Goal: Task Accomplishment & Management: Manage account settings

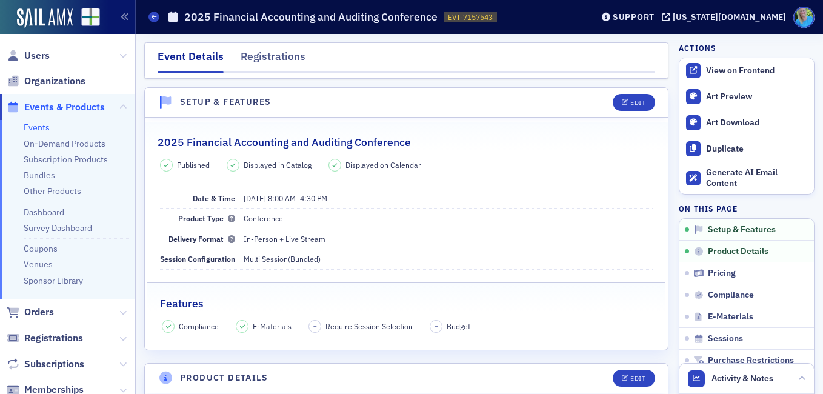
click at [39, 125] on link "Events" at bounding box center [37, 127] width 26 height 11
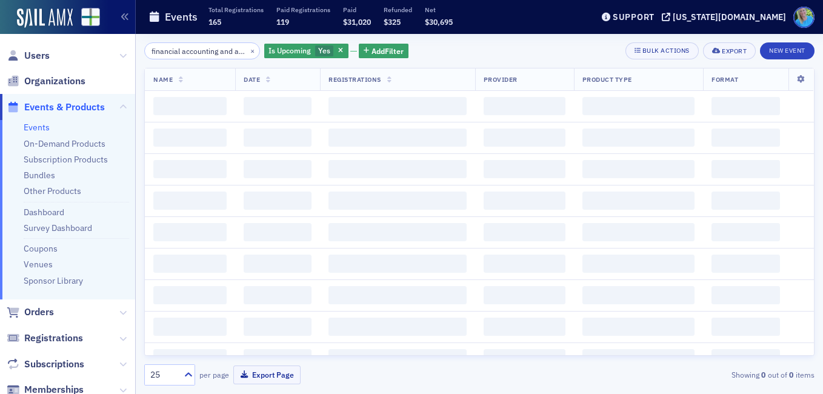
scroll to position [0, 67]
click at [247, 50] on button "×" at bounding box center [252, 50] width 11 height 11
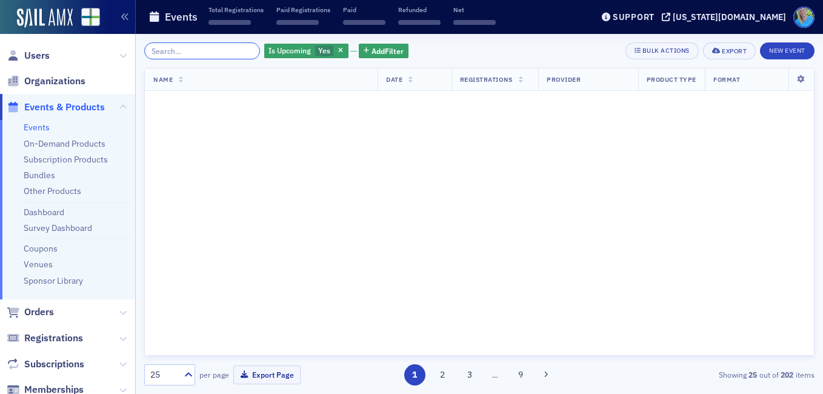
click at [229, 49] on input "search" at bounding box center [202, 50] width 116 height 17
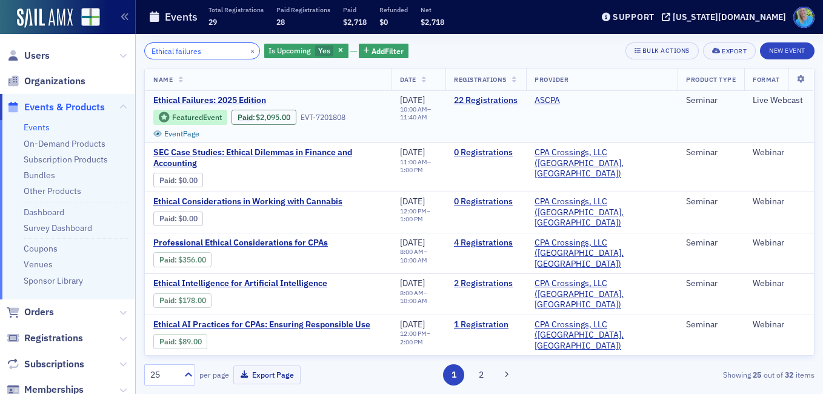
type input "Ethical failures"
click at [238, 97] on span "Ethical Failures: 2025 Edition" at bounding box center [255, 100] width 204 height 11
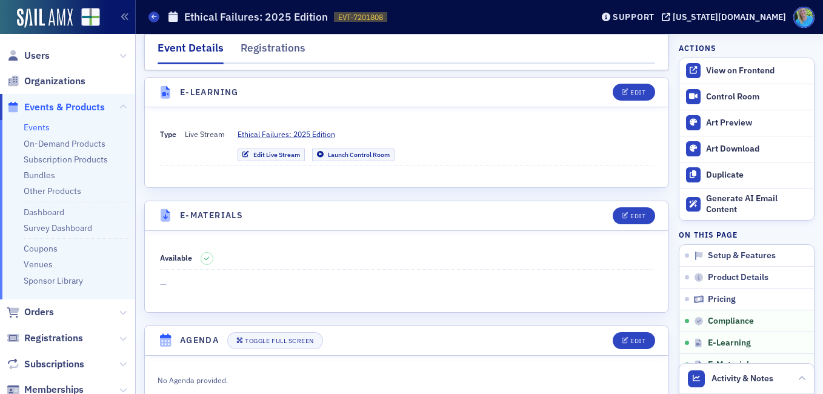
scroll to position [1575, 0]
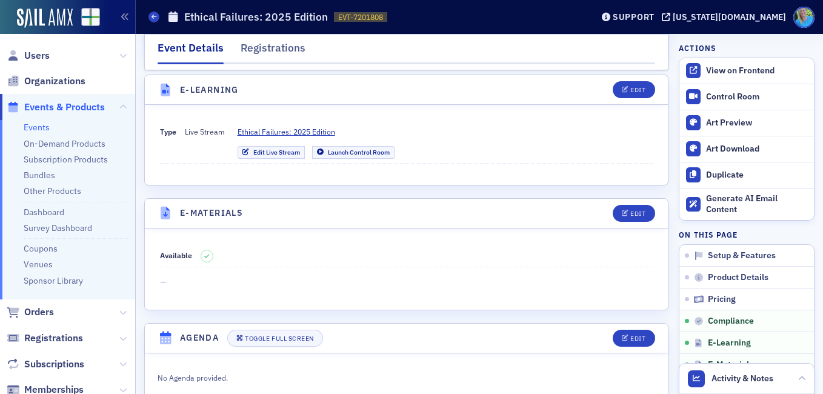
click at [391, 215] on header "E-Materials Edit" at bounding box center [406, 214] width 523 height 30
click at [630, 214] on div "Edit" at bounding box center [637, 213] width 15 height 7
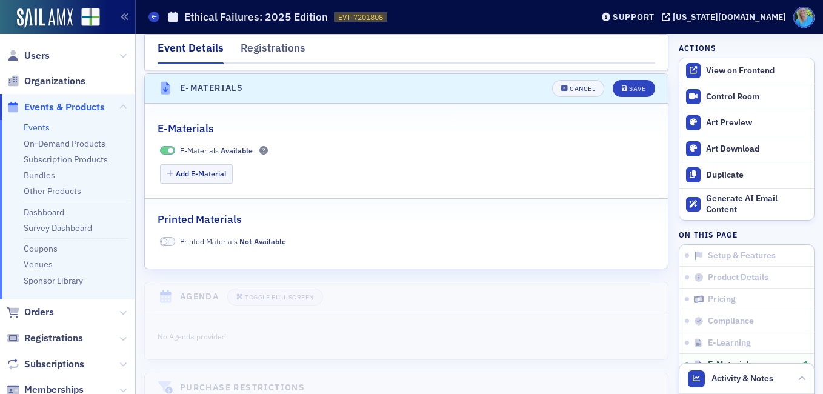
scroll to position [1703, 0]
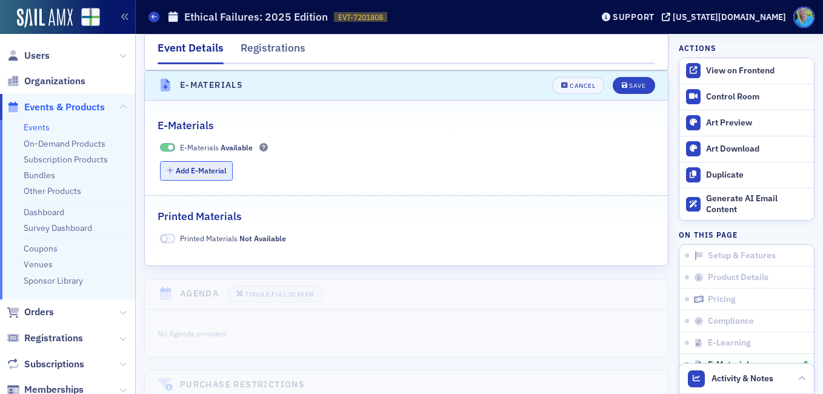
click at [181, 173] on button "Add E-Material" at bounding box center [196, 170] width 73 height 19
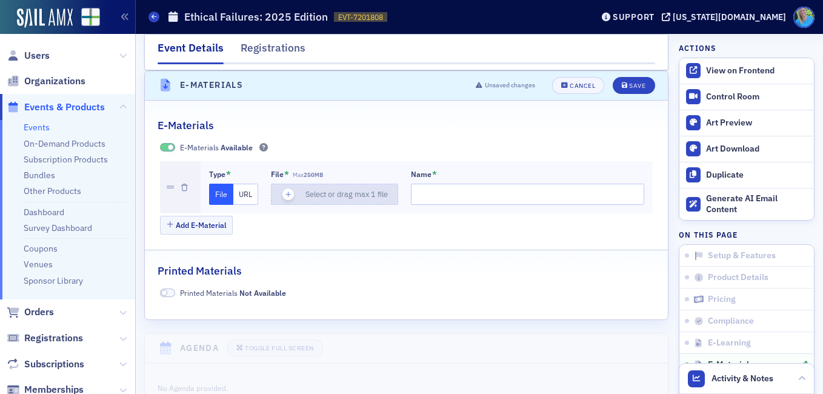
click at [286, 194] on icon "button" at bounding box center [288, 194] width 11 height 11
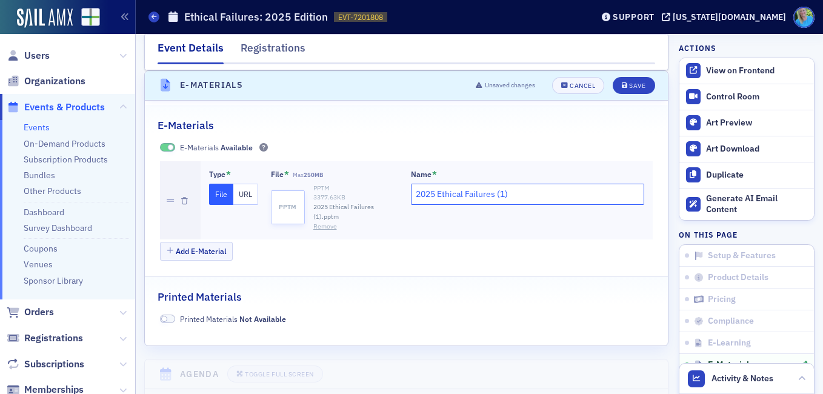
drag, startPoint x: 489, startPoint y: 194, endPoint x: 411, endPoint y: 190, distance: 77.6
click at [411, 190] on input "2025 Ethical Failures (1)" at bounding box center [528, 194] width 234 height 21
type input "PPT"
click at [629, 85] on div "Save" at bounding box center [637, 85] width 16 height 7
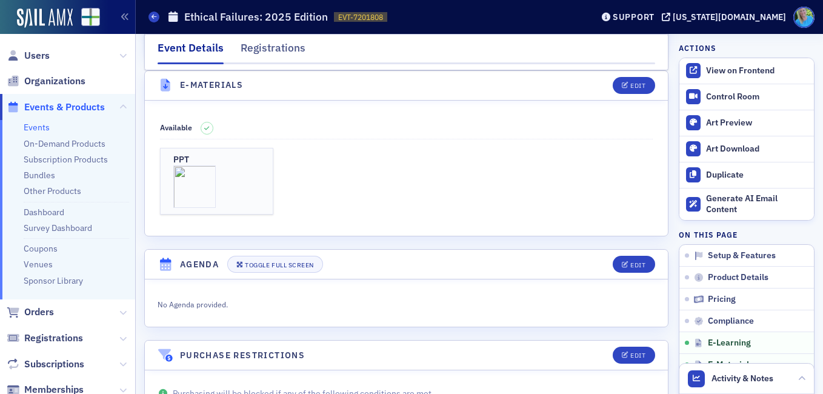
click at [33, 128] on link "Events" at bounding box center [37, 127] width 26 height 11
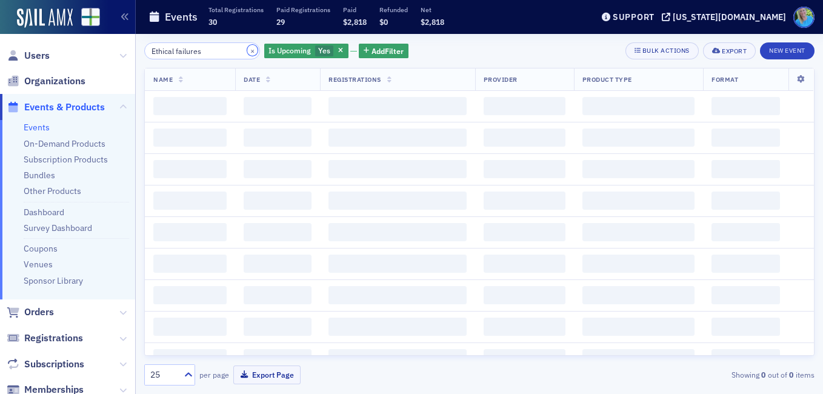
click at [247, 48] on button "×" at bounding box center [252, 50] width 11 height 11
click at [234, 51] on input "Ethical failures" at bounding box center [202, 50] width 116 height 17
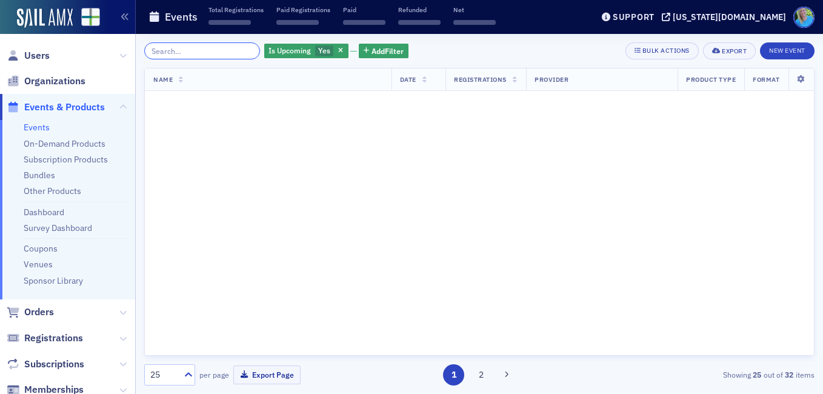
click at [244, 48] on input "search" at bounding box center [202, 50] width 116 height 17
click at [222, 53] on input "search" at bounding box center [202, 50] width 116 height 17
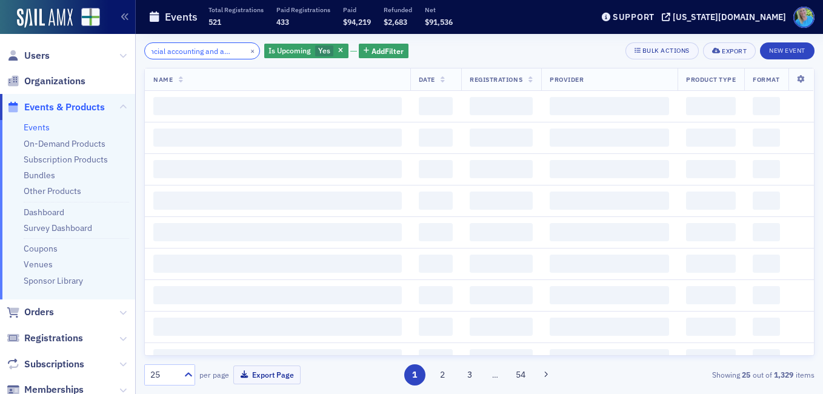
scroll to position [0, 31]
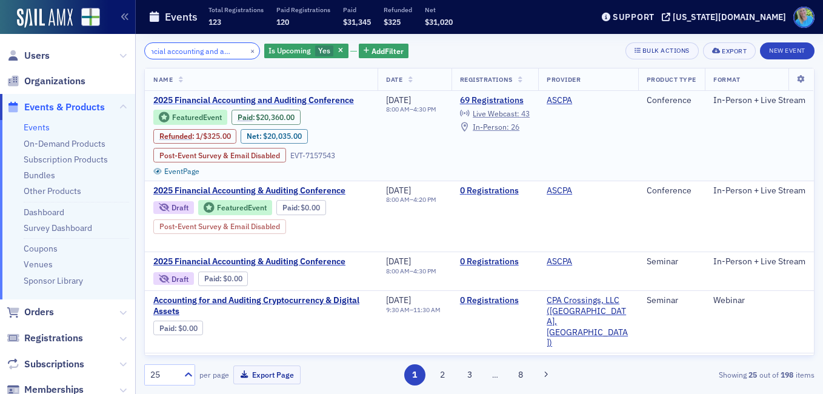
type input "Financial accounting and auditing"
click at [313, 101] on span "2025 Financial Accounting and Auditing Conference" at bounding box center [255, 100] width 204 height 11
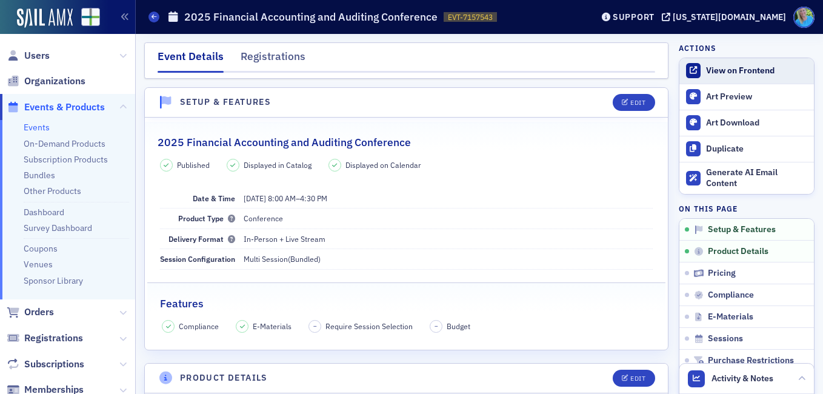
click at [713, 65] on div "View on Frontend" at bounding box center [757, 70] width 102 height 11
click at [30, 314] on span "Orders" at bounding box center [39, 311] width 30 height 13
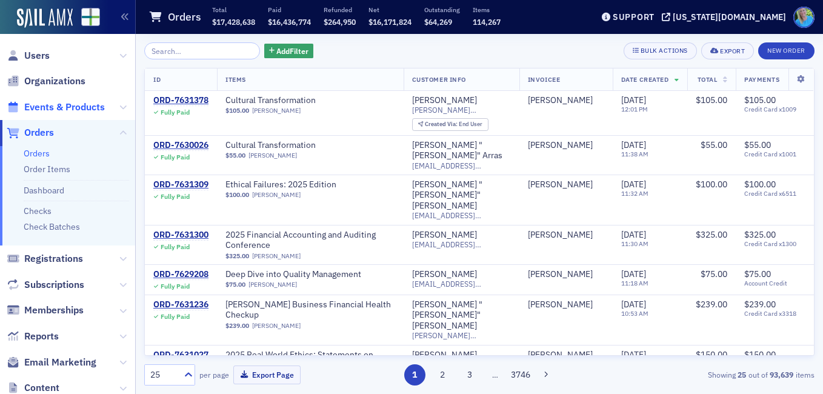
click at [77, 105] on span "Events & Products" at bounding box center [64, 107] width 81 height 13
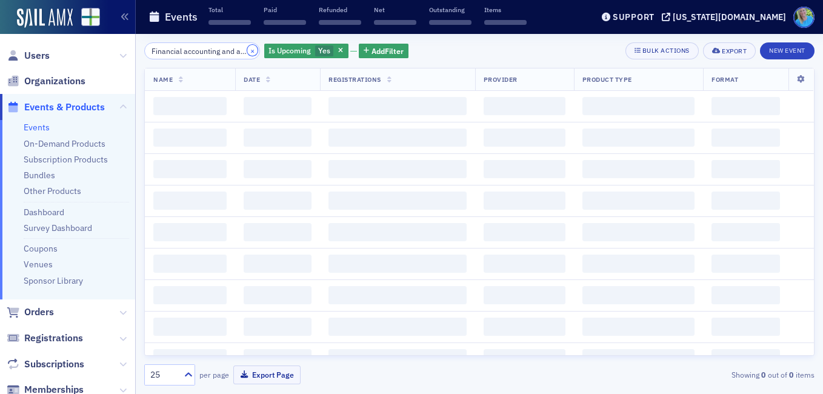
click at [247, 50] on button "×" at bounding box center [252, 50] width 11 height 11
click at [236, 50] on input "Financial accounting and auditing" at bounding box center [202, 50] width 116 height 17
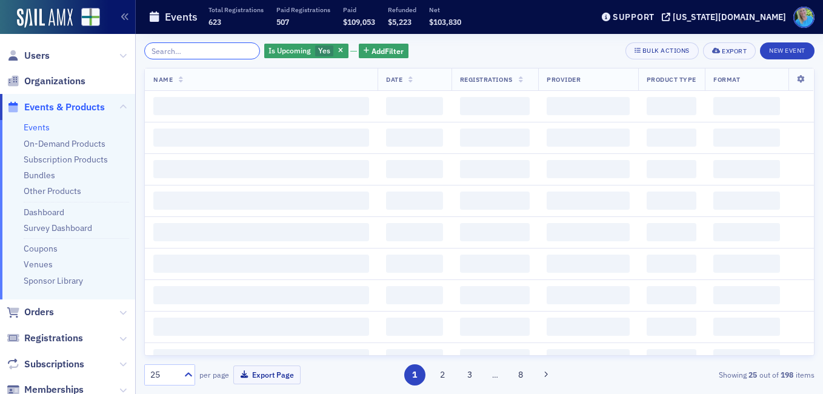
click at [236, 50] on input "search" at bounding box center [202, 50] width 116 height 17
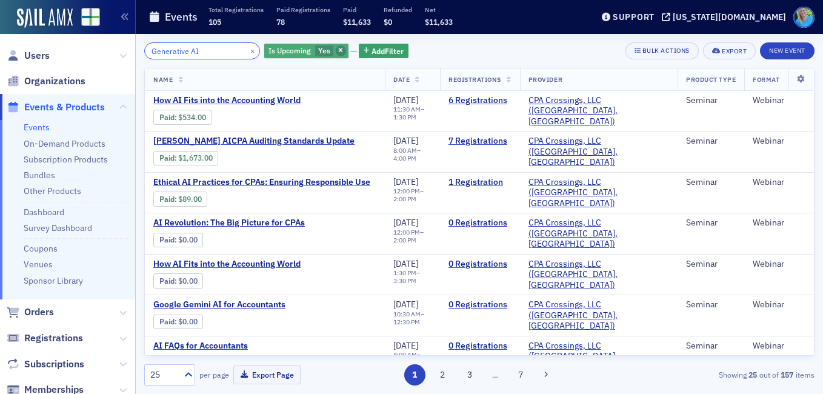
type input "Generative AI"
click at [338, 48] on icon "button" at bounding box center [340, 51] width 5 height 7
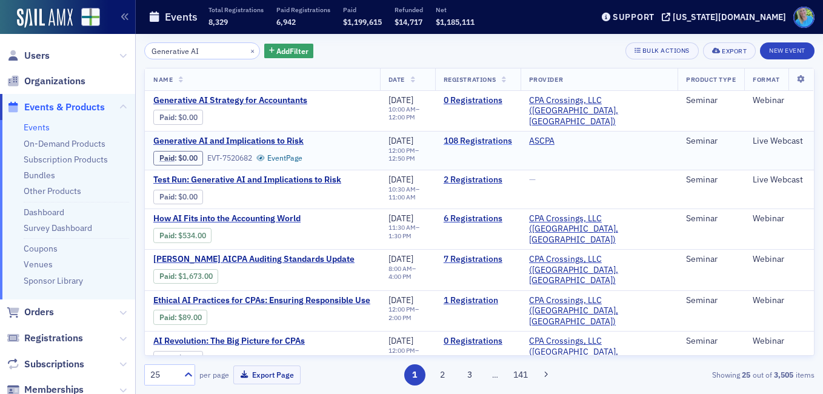
click at [484, 140] on link "108 Registrations" at bounding box center [477, 141] width 68 height 11
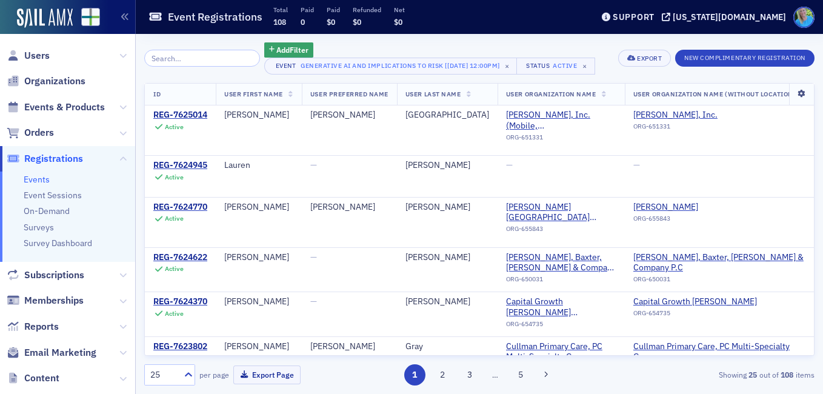
click at [794, 94] on icon at bounding box center [801, 93] width 25 height 7
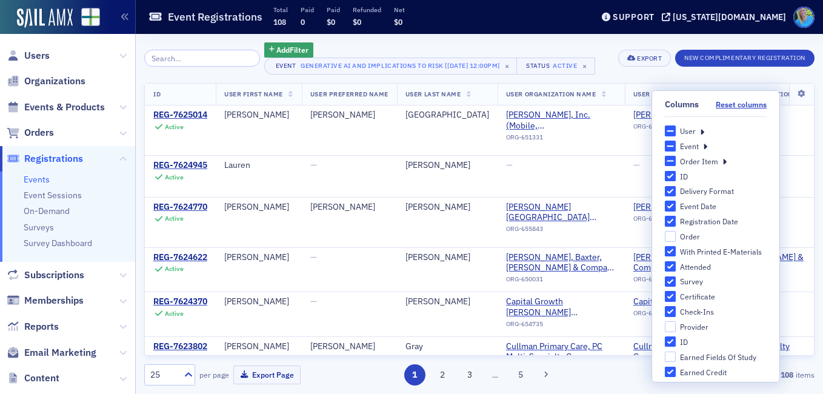
click at [700, 131] on icon at bounding box center [702, 130] width 4 height 11
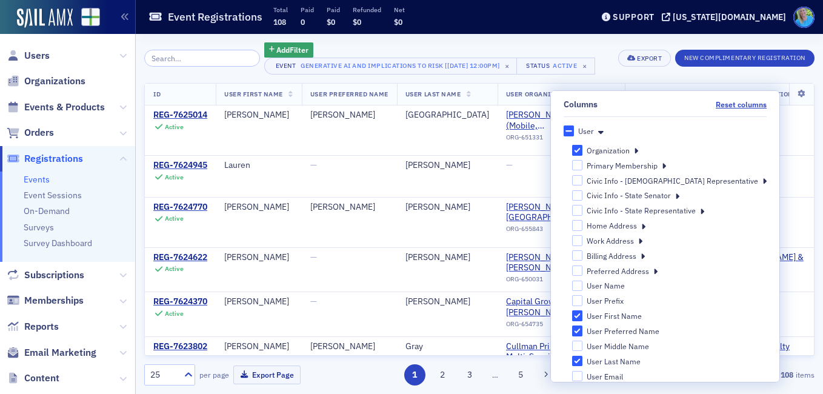
click at [664, 78] on div "Add Filter Event Generative AI and Implications to Risk [[DATE] 12:00pm] × Stat…" at bounding box center [479, 213] width 670 height 343
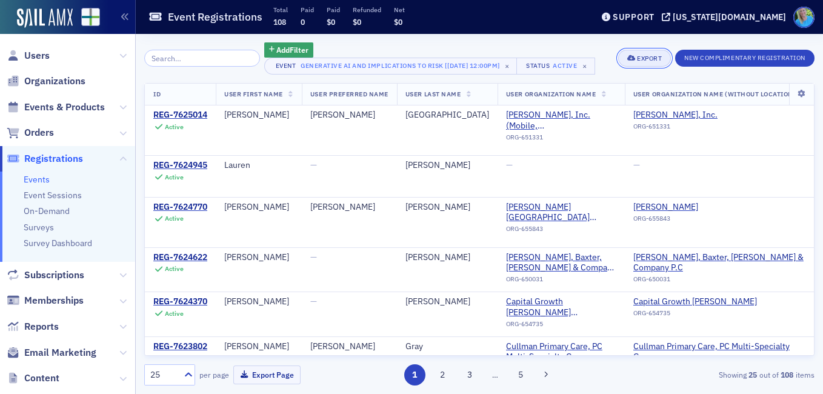
click at [645, 60] on div "Export" at bounding box center [649, 58] width 25 height 7
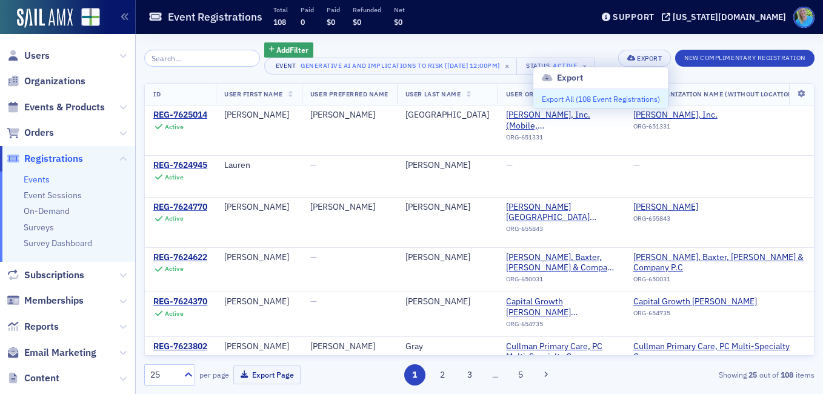
click at [631, 91] on button "Export All ( 108 Event Registrations )" at bounding box center [600, 98] width 135 height 19
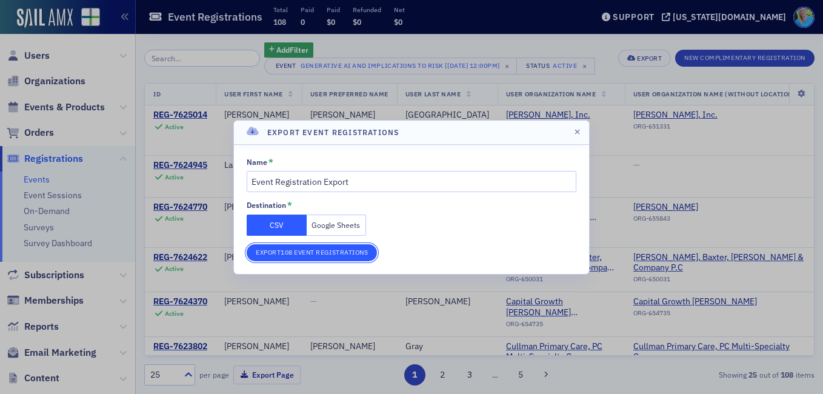
click at [359, 256] on button "Export 108 Event Registrations" at bounding box center [312, 252] width 130 height 17
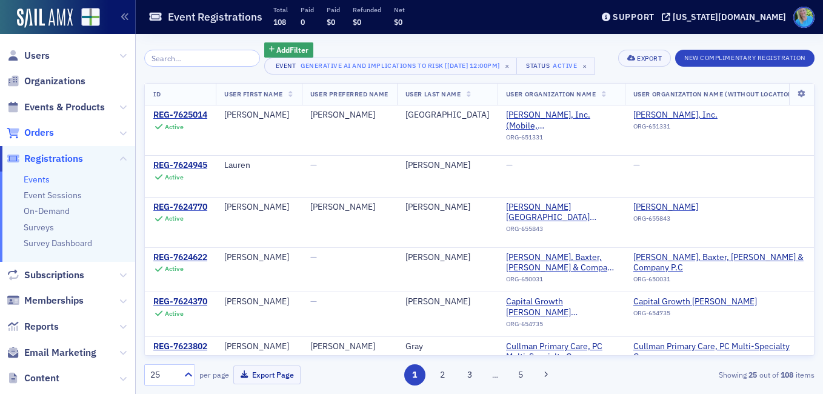
click at [36, 133] on span "Orders" at bounding box center [39, 132] width 30 height 13
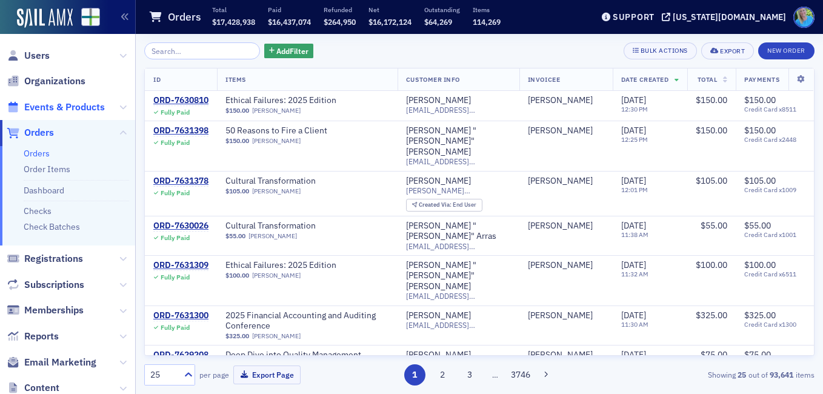
click at [50, 104] on span "Events & Products" at bounding box center [64, 107] width 81 height 13
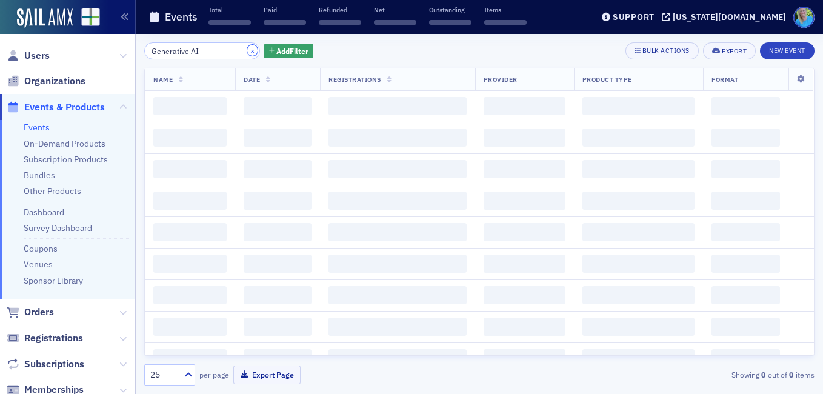
click at [247, 50] on button "×" at bounding box center [252, 50] width 11 height 11
click at [237, 50] on input "search" at bounding box center [202, 50] width 116 height 17
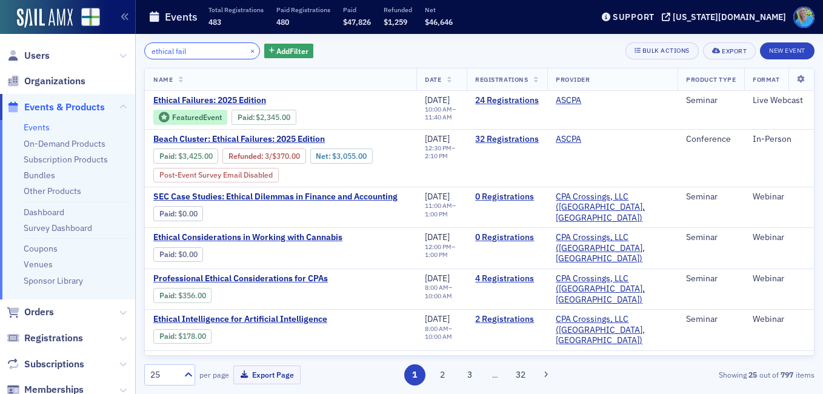
type input "ethical fail"
click at [247, 47] on button "×" at bounding box center [252, 50] width 11 height 11
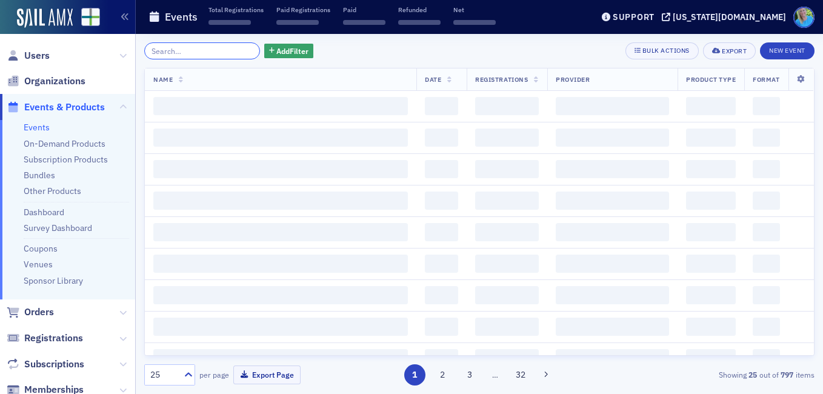
click at [234, 48] on input "search" at bounding box center [202, 50] width 116 height 17
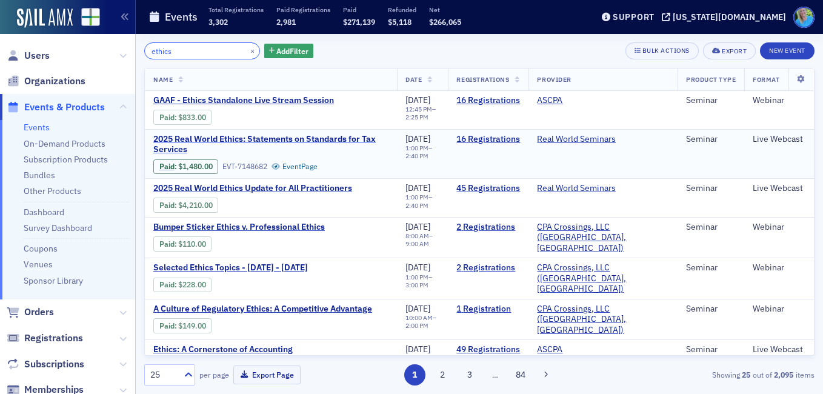
type input "ethics"
click at [300, 142] on span "2025 Real World Ethics: Statements on Standards for Tax Services" at bounding box center [270, 144] width 235 height 21
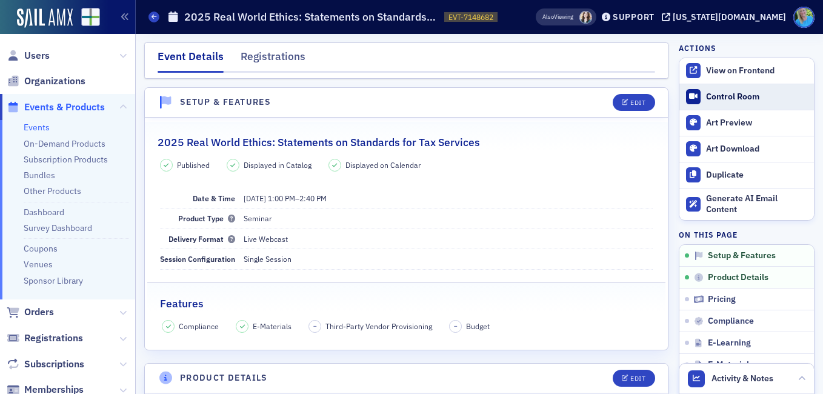
click at [736, 97] on div "Control Room" at bounding box center [757, 96] width 102 height 11
click at [45, 316] on span "Orders" at bounding box center [39, 311] width 30 height 13
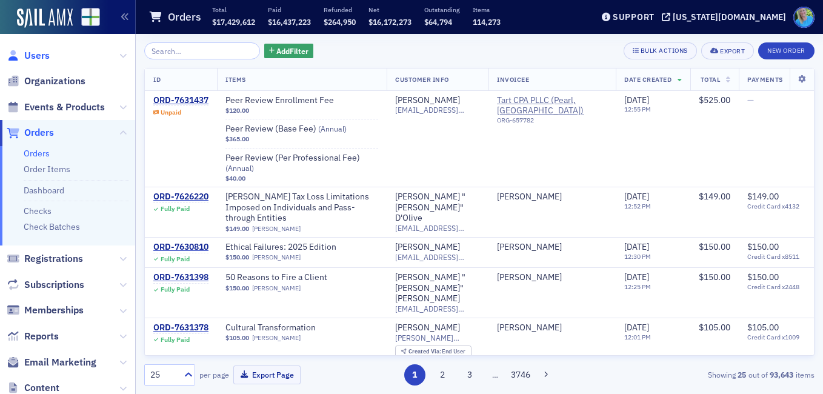
click at [32, 52] on span "Users" at bounding box center [36, 55] width 25 height 13
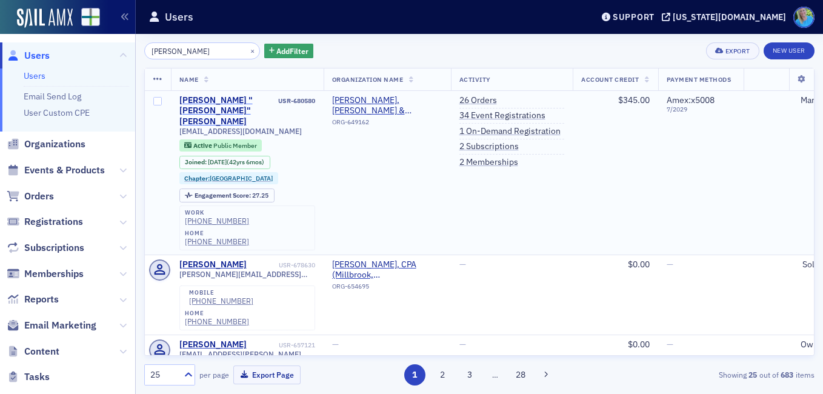
type input "[PERSON_NAME]"
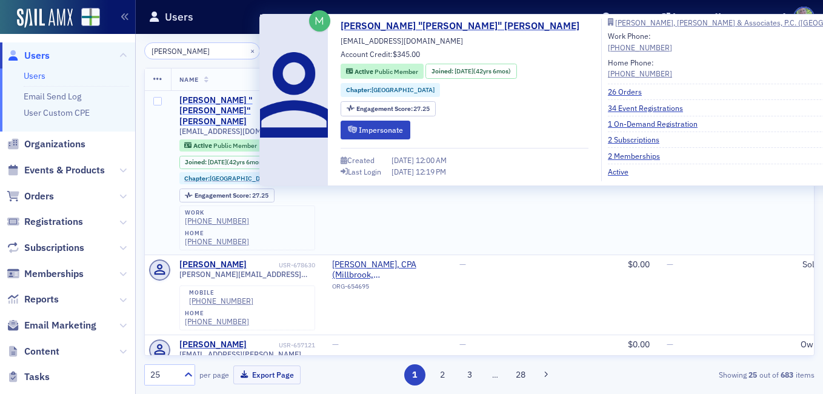
click at [231, 101] on div "[PERSON_NAME] "[PERSON_NAME]" [PERSON_NAME]" at bounding box center [227, 111] width 97 height 32
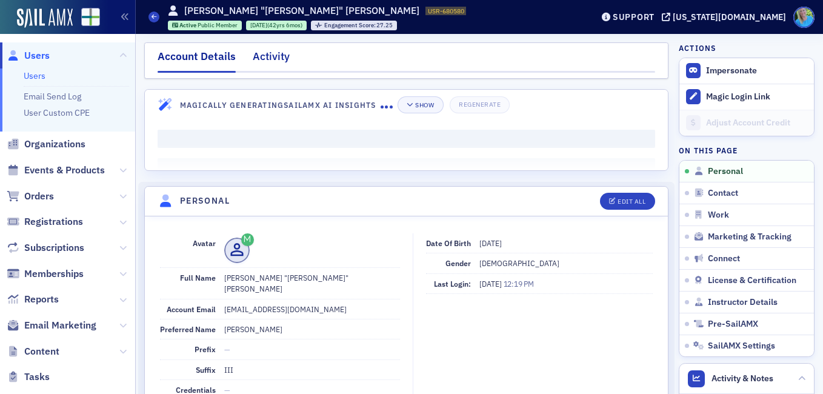
click at [281, 51] on div "Activity" at bounding box center [271, 59] width 37 height 22
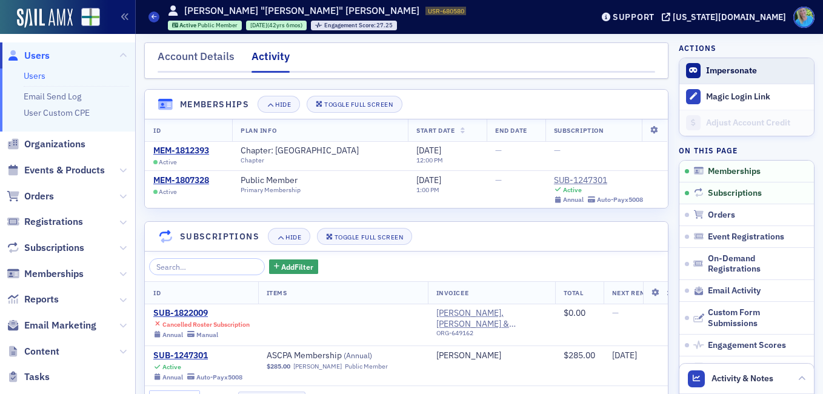
click at [722, 72] on button "Impersonate" at bounding box center [731, 70] width 51 height 11
click at [204, 70] on div "Account Details" at bounding box center [195, 59] width 77 height 22
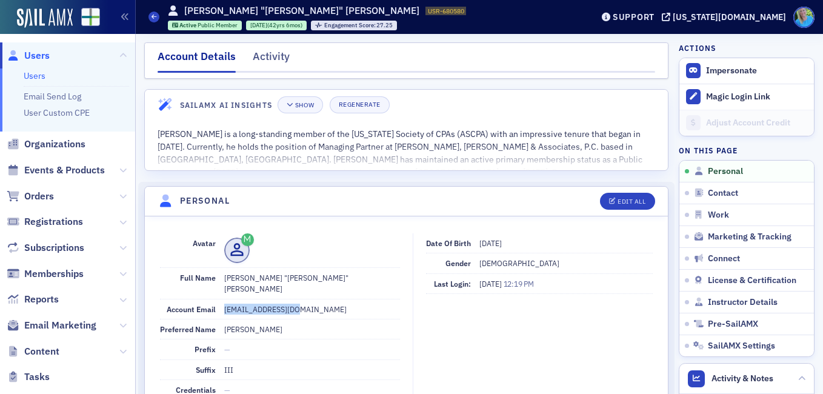
drag, startPoint x: 298, startPoint y: 296, endPoint x: 224, endPoint y: 294, distance: 74.5
click at [224, 299] on dd "[EMAIL_ADDRESS][DOMAIN_NAME]" at bounding box center [312, 308] width 176 height 19
copy dd "[EMAIL_ADDRESS][DOMAIN_NAME]"
click at [39, 166] on span "Events & Products" at bounding box center [64, 170] width 81 height 13
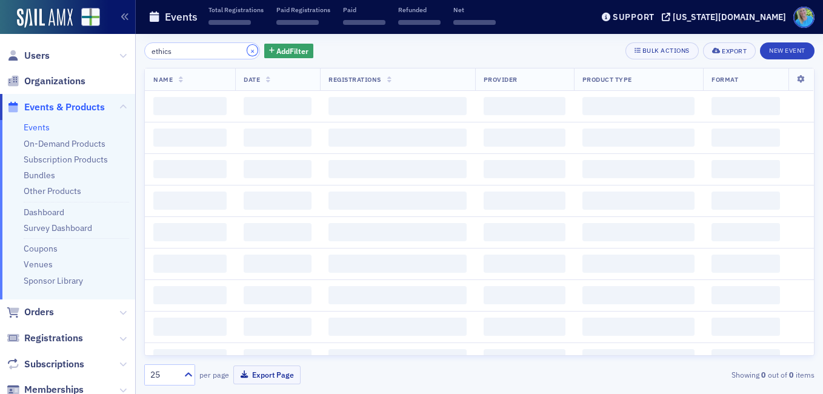
click at [247, 50] on button "×" at bounding box center [252, 50] width 11 height 11
click at [237, 50] on input "search" at bounding box center [202, 50] width 116 height 17
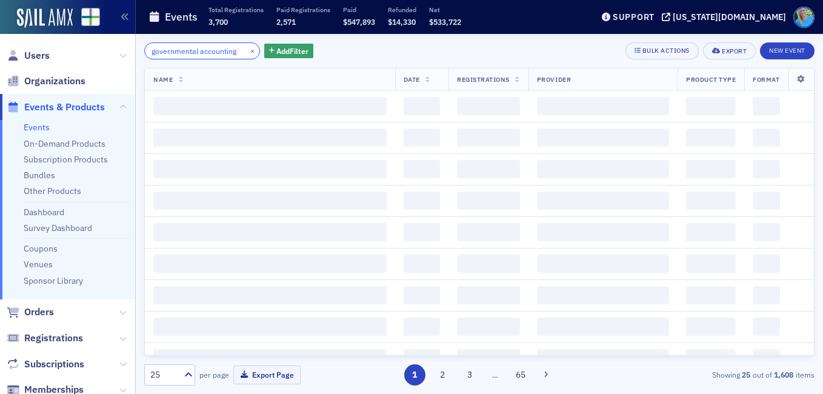
scroll to position [0, 3]
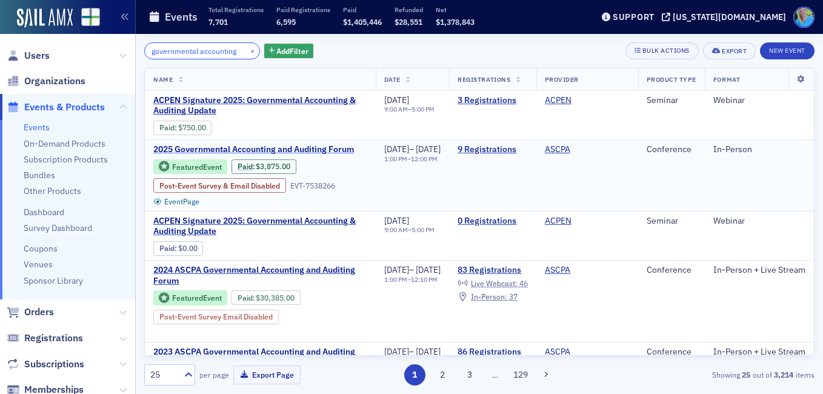
type input "governmental accounting"
click at [314, 146] on span "2025 Governmental Accounting and Auditing Forum" at bounding box center [255, 149] width 204 height 11
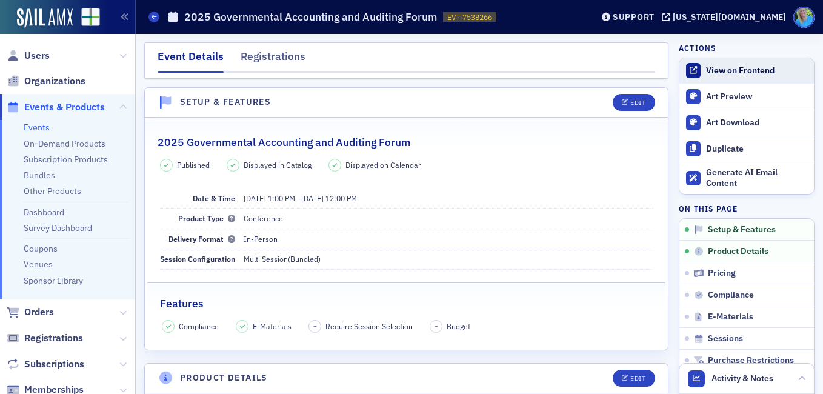
click at [706, 67] on div "View on Frontend" at bounding box center [757, 70] width 102 height 11
click at [709, 69] on div "View on Frontend" at bounding box center [757, 70] width 102 height 11
click at [42, 316] on span "Orders" at bounding box center [39, 311] width 30 height 13
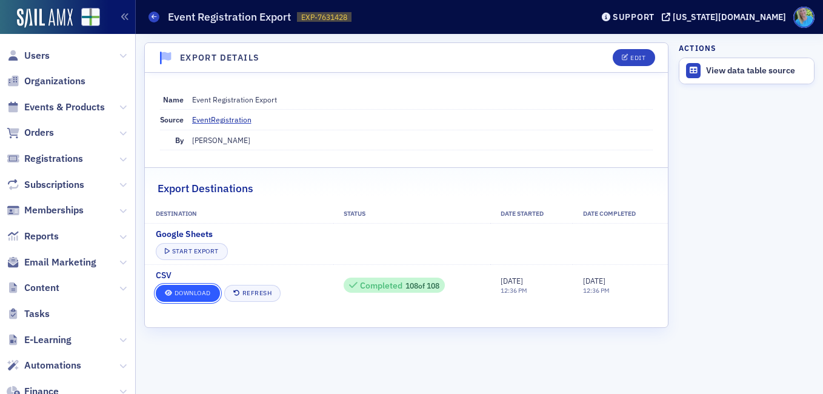
click at [188, 288] on link "Download" at bounding box center [188, 293] width 64 height 17
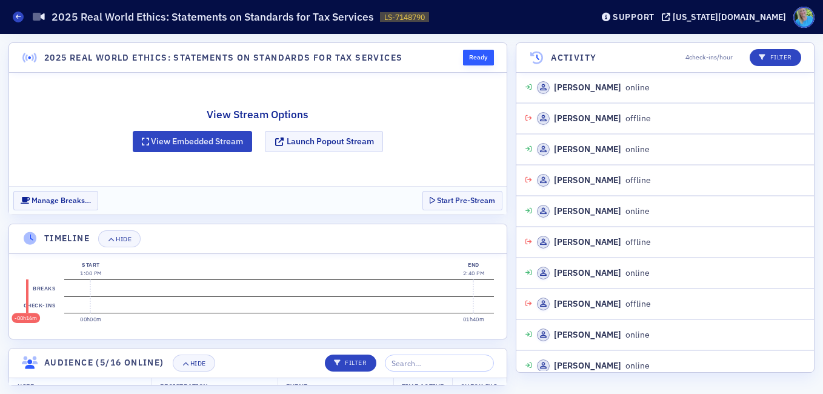
scroll to position [71, 0]
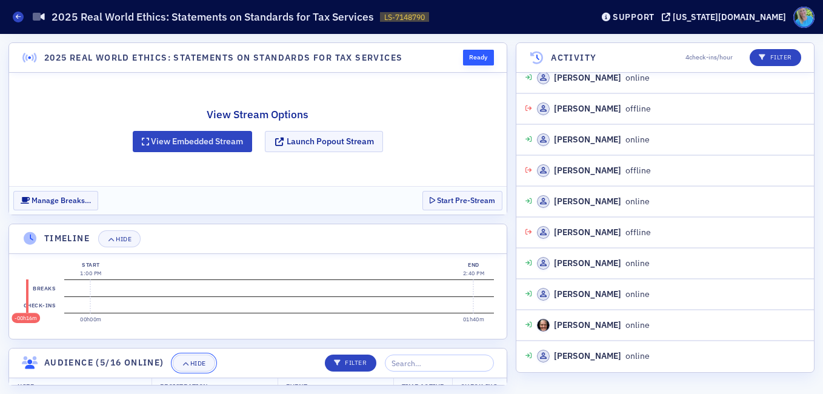
click at [198, 362] on div "Hide" at bounding box center [198, 363] width 16 height 7
click at [111, 240] on icon "button" at bounding box center [110, 239] width 7 height 7
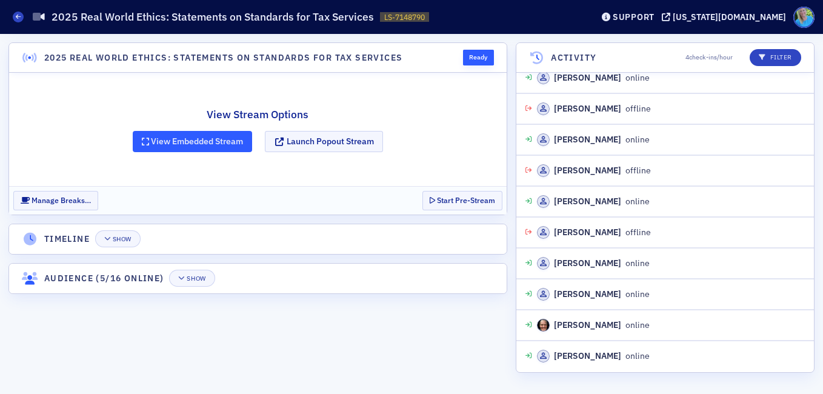
click at [187, 139] on button "View Embedded Stream" at bounding box center [193, 141] width 120 height 21
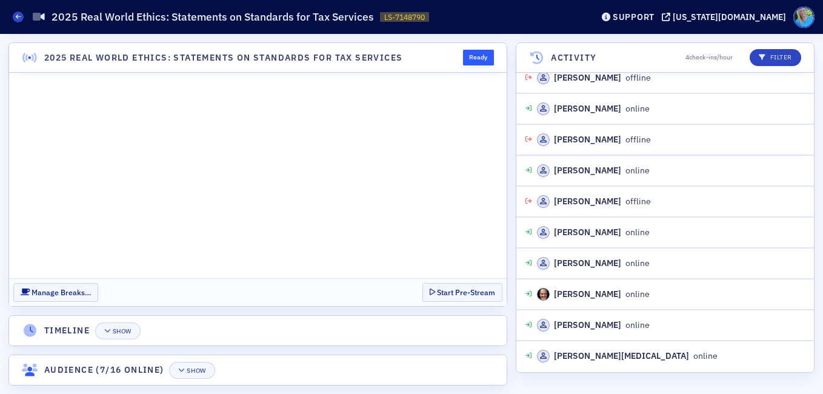
scroll to position [133, 0]
